Goal: Subscribe to service/newsletter

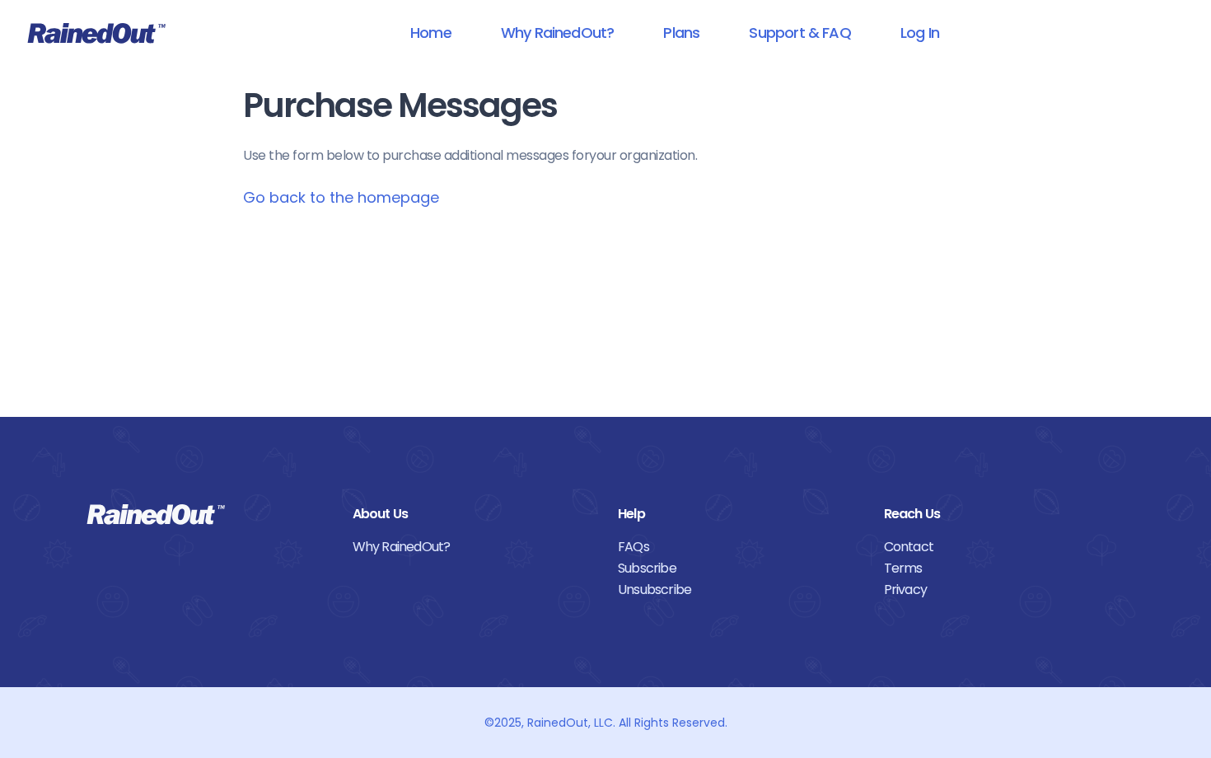
click at [417, 194] on link "Go back to the homepage" at bounding box center [341, 197] width 196 height 21
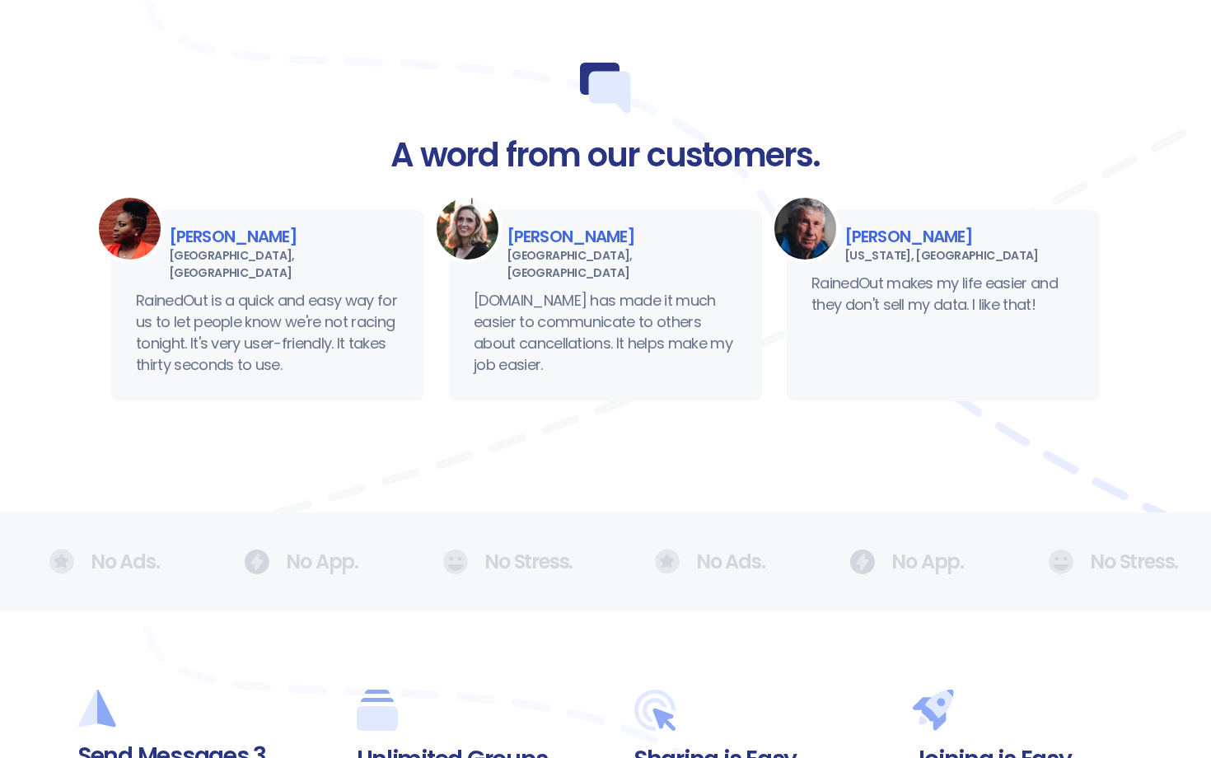
scroll to position [852, 0]
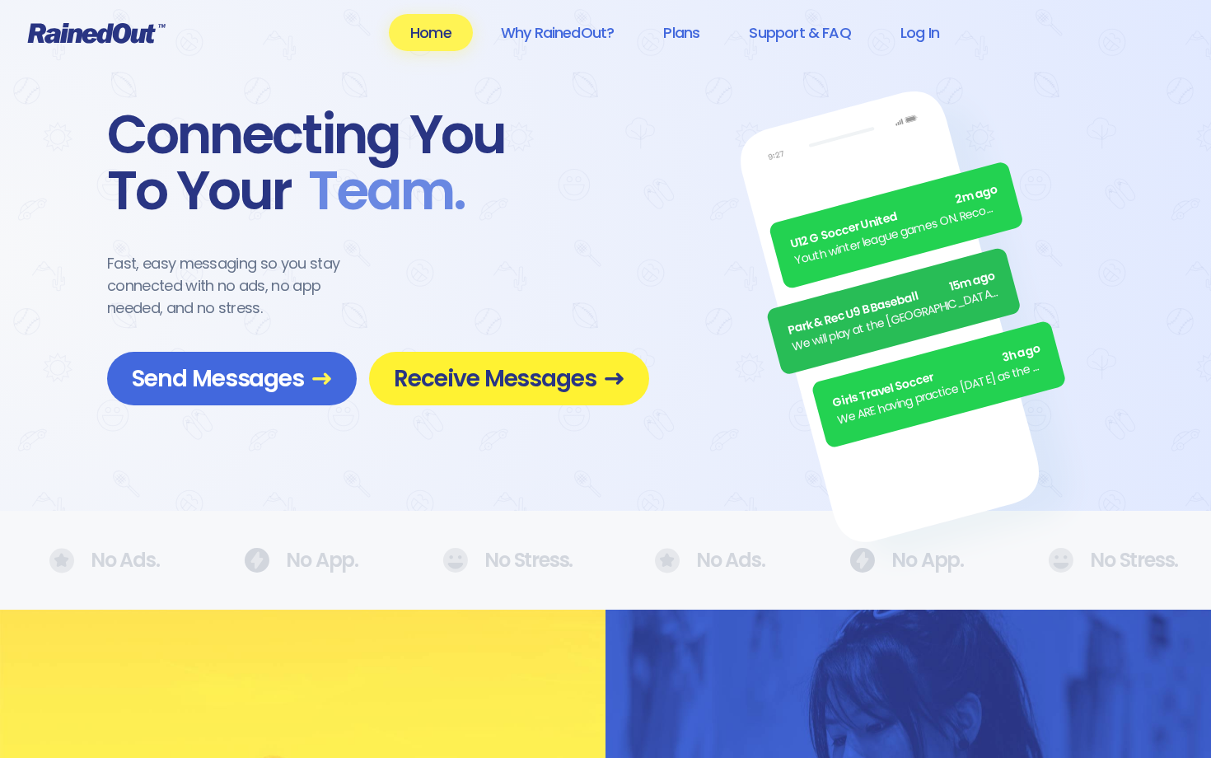
click at [459, 390] on span "Receive Messages" at bounding box center [509, 378] width 231 height 29
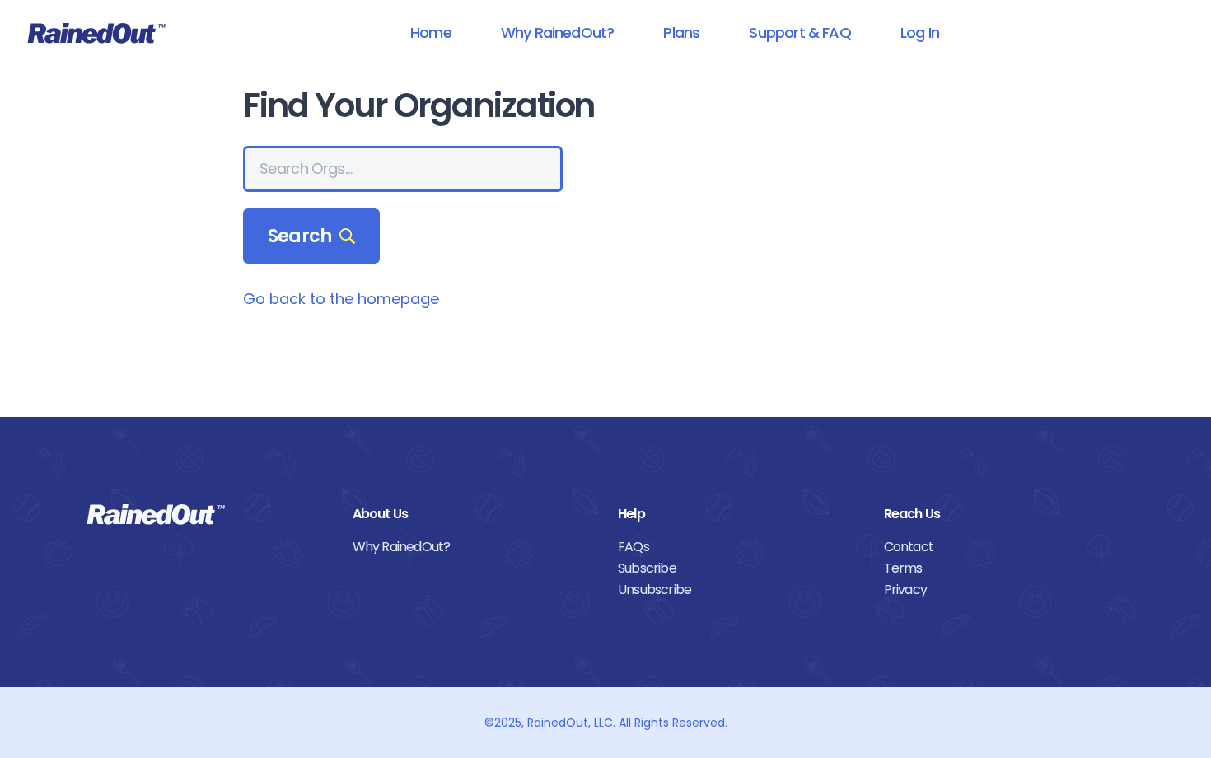
click at [376, 171] on input "text" at bounding box center [403, 169] width 320 height 46
type input "mount pleasant rec"
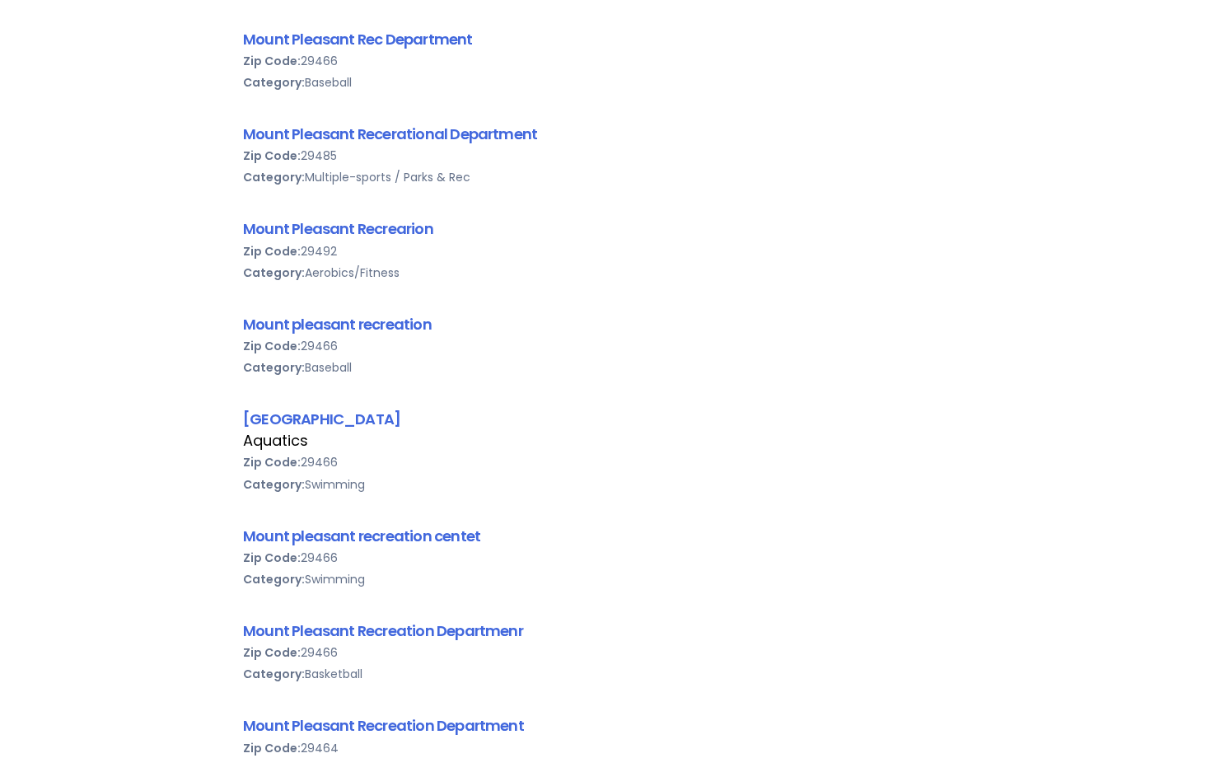
scroll to position [654, 0]
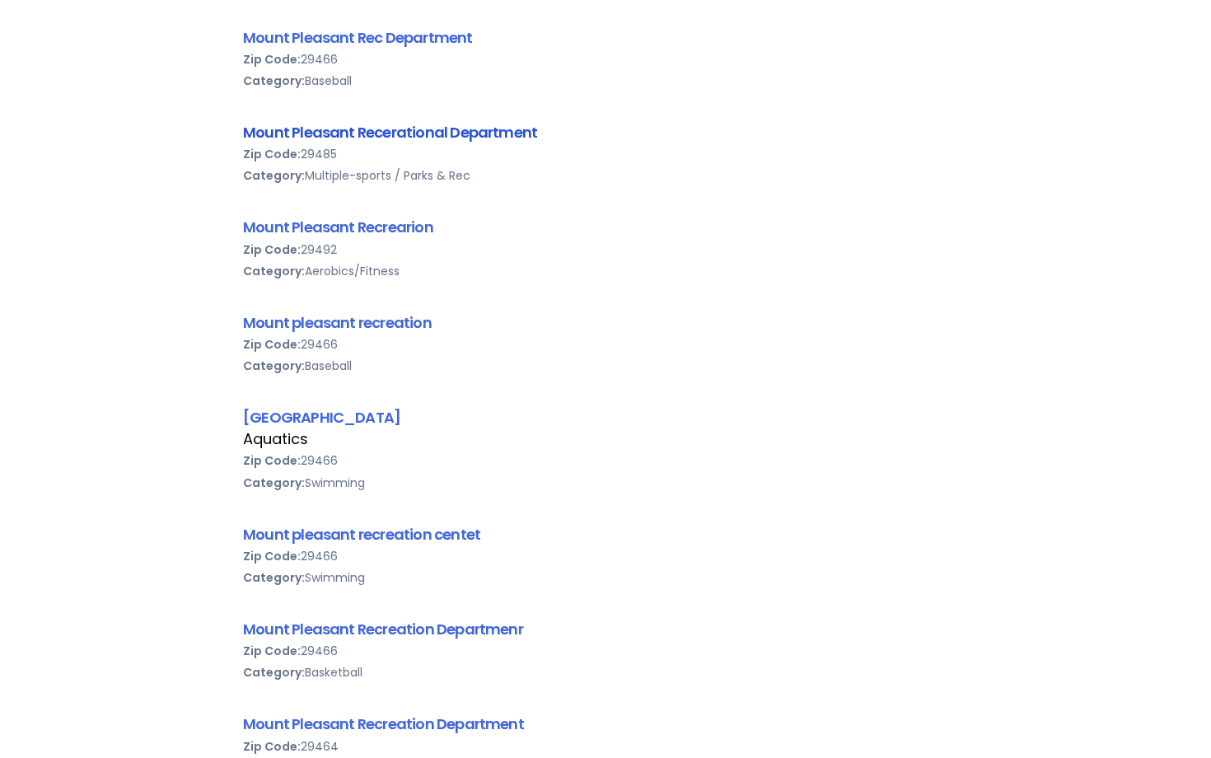
click at [435, 125] on link "Mount Pleasant Recerational Department" at bounding box center [390, 132] width 294 height 21
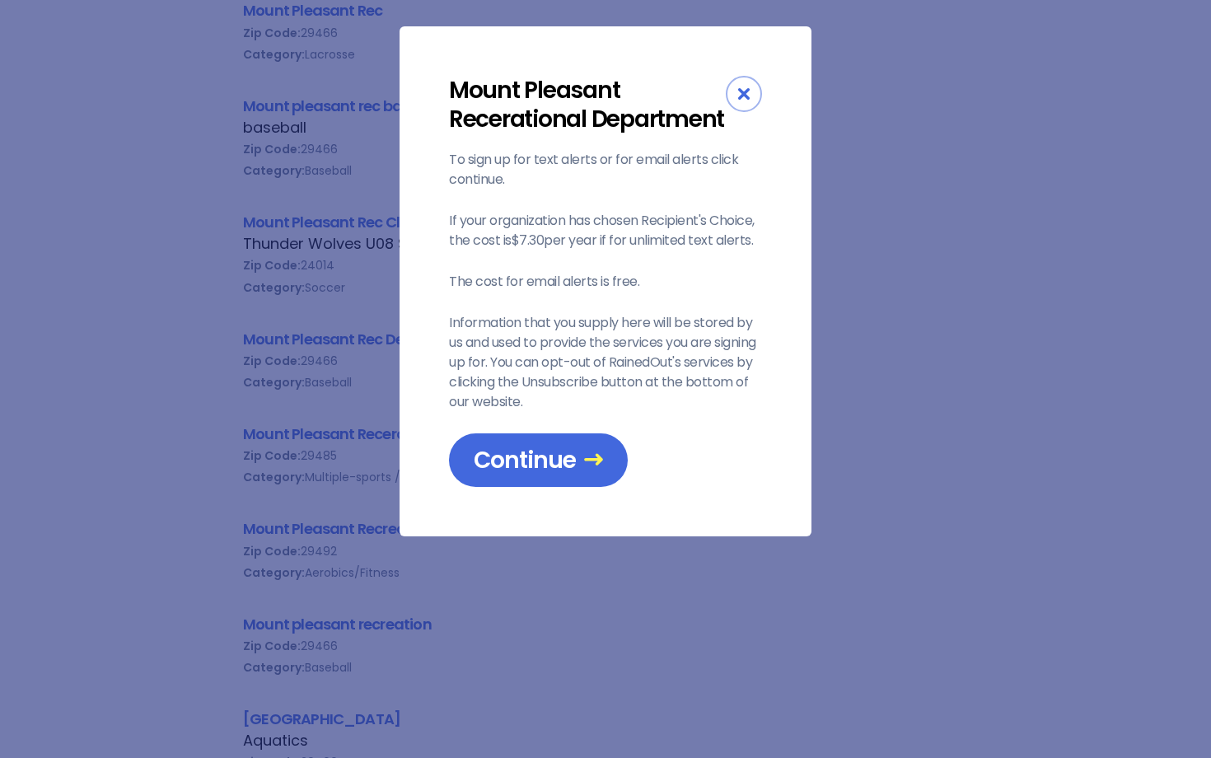
scroll to position [352, 0]
click at [535, 462] on span "Continue" at bounding box center [538, 460] width 129 height 29
